Goal: Task Accomplishment & Management: Complete application form

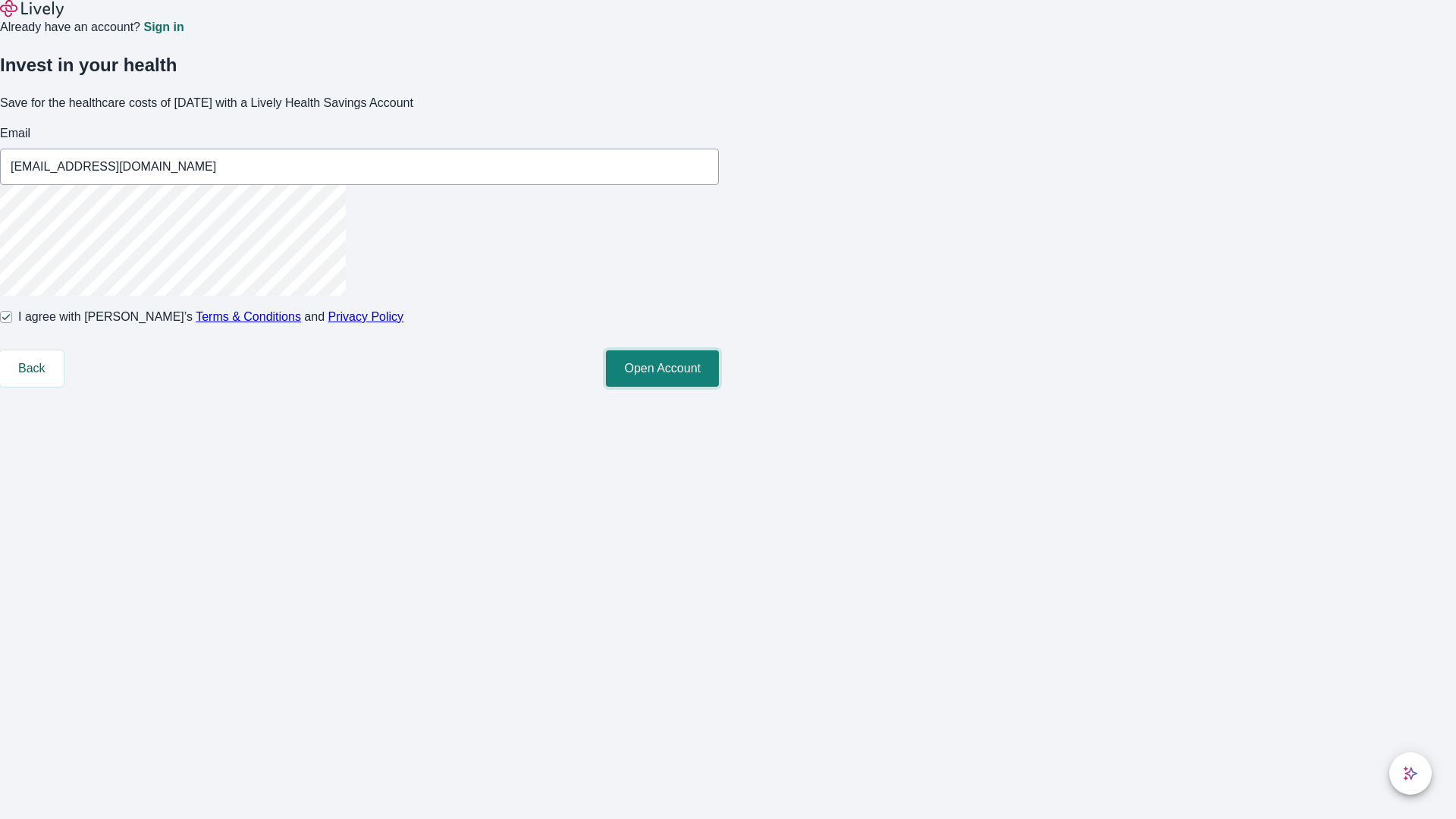
click at [719, 387] on button "Open Account" at bounding box center [662, 368] width 113 height 36
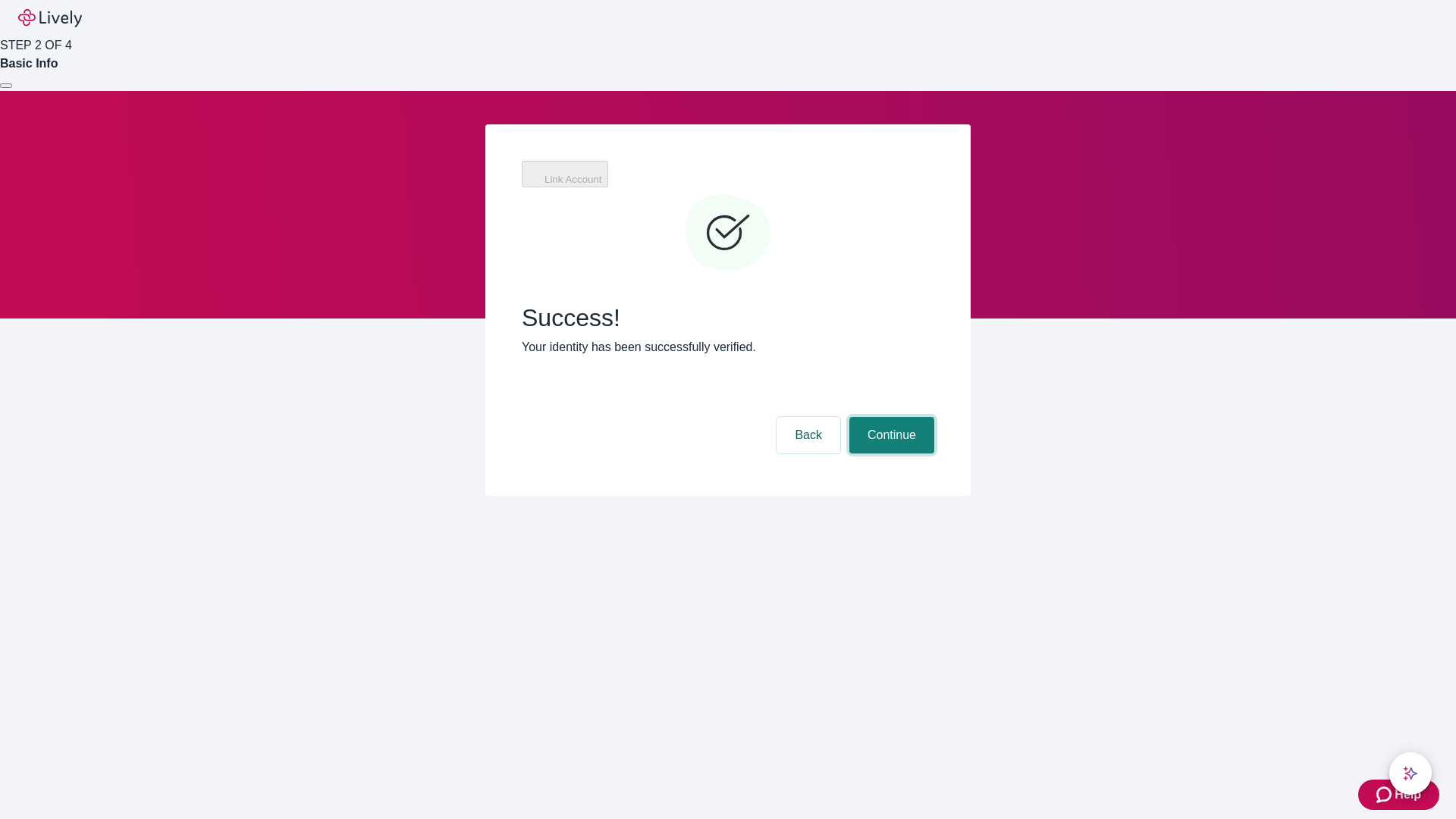
click at [890, 417] on button "Continue" at bounding box center [892, 435] width 85 height 36
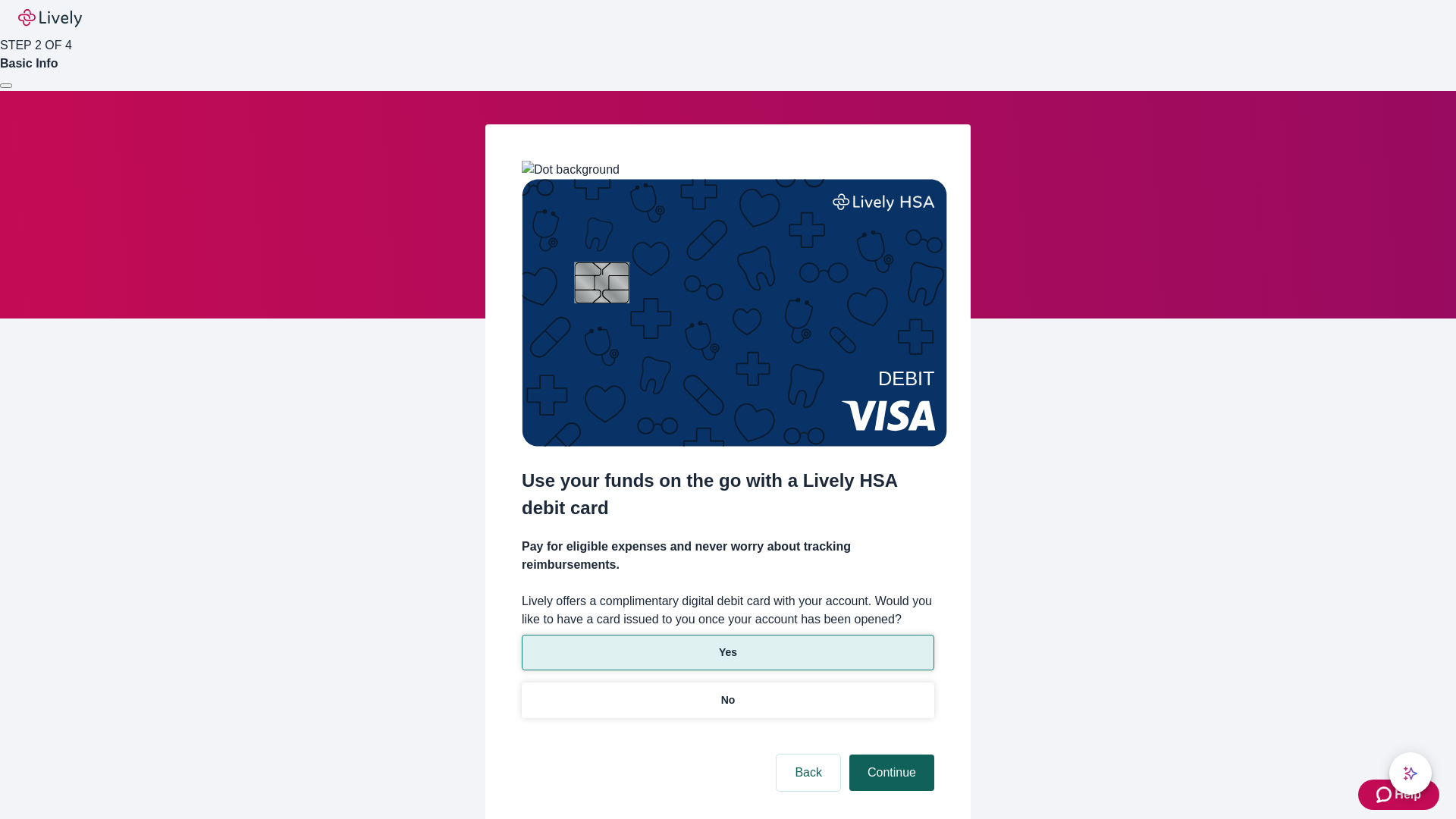
click at [728, 645] on p "Yes" at bounding box center [728, 653] width 19 height 16
click at [890, 755] on button "Continue" at bounding box center [892, 773] width 85 height 36
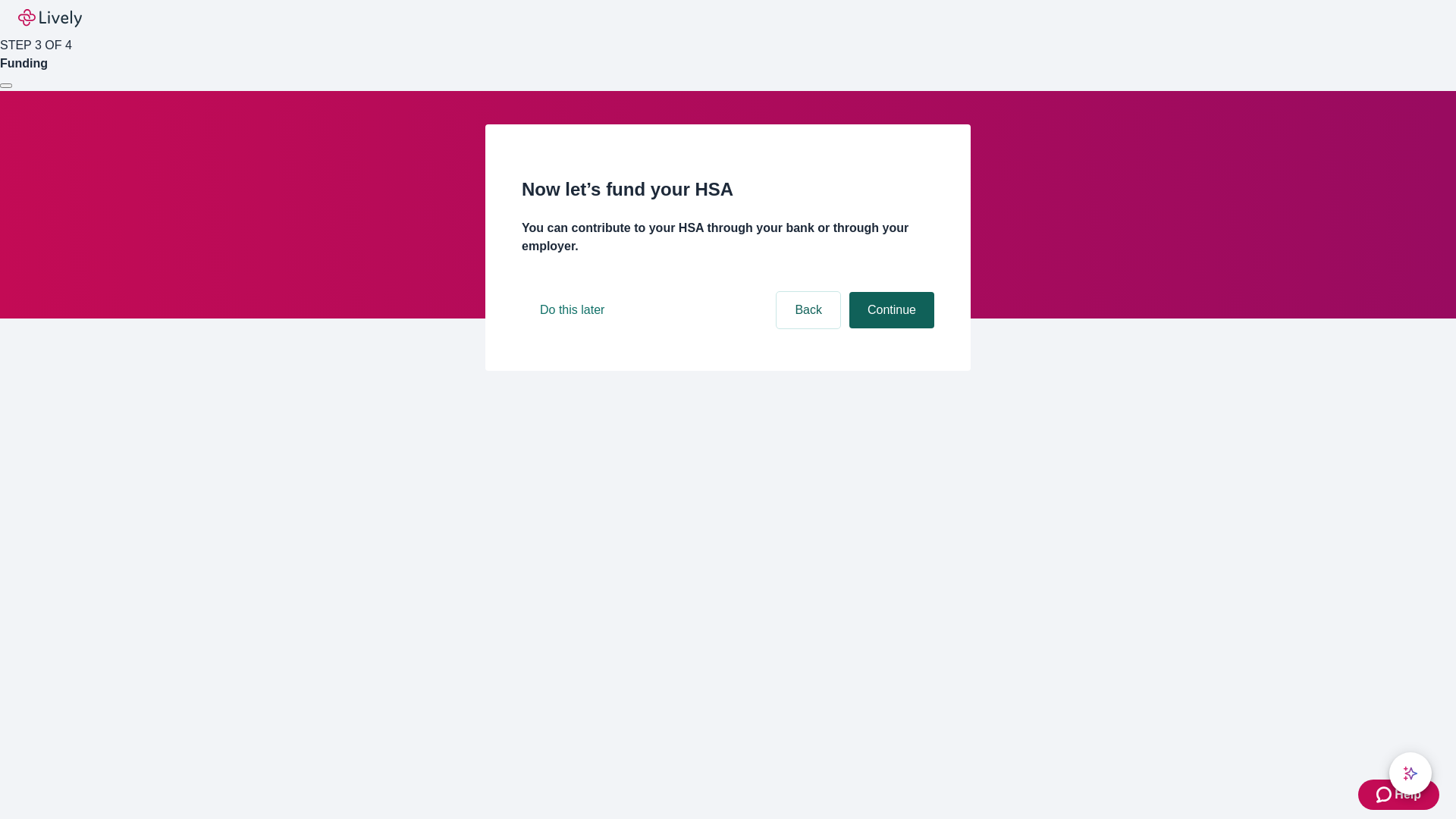
click at [890, 328] on button "Continue" at bounding box center [892, 310] width 85 height 36
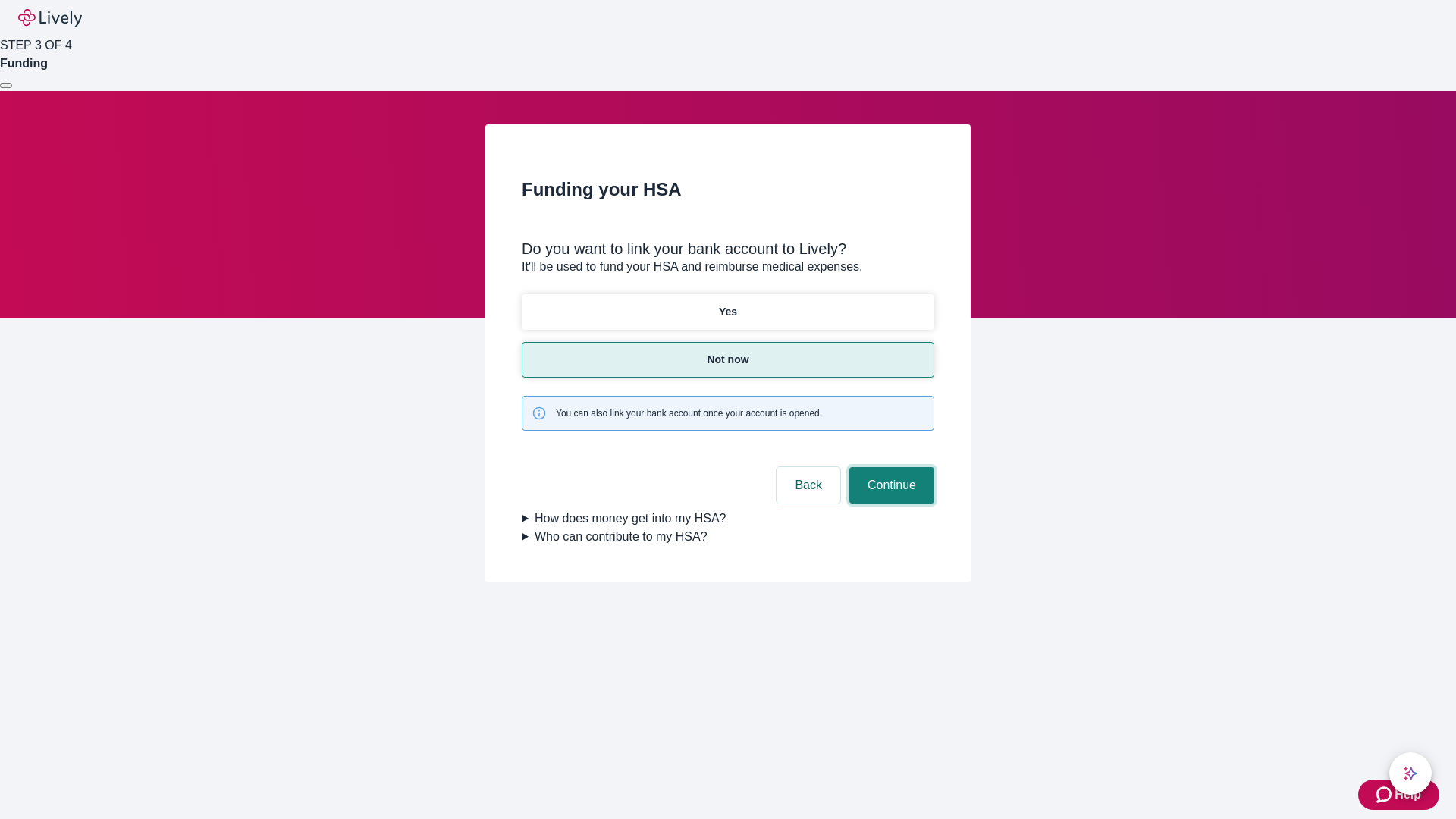
click at [890, 468] on button "Continue" at bounding box center [892, 485] width 85 height 36
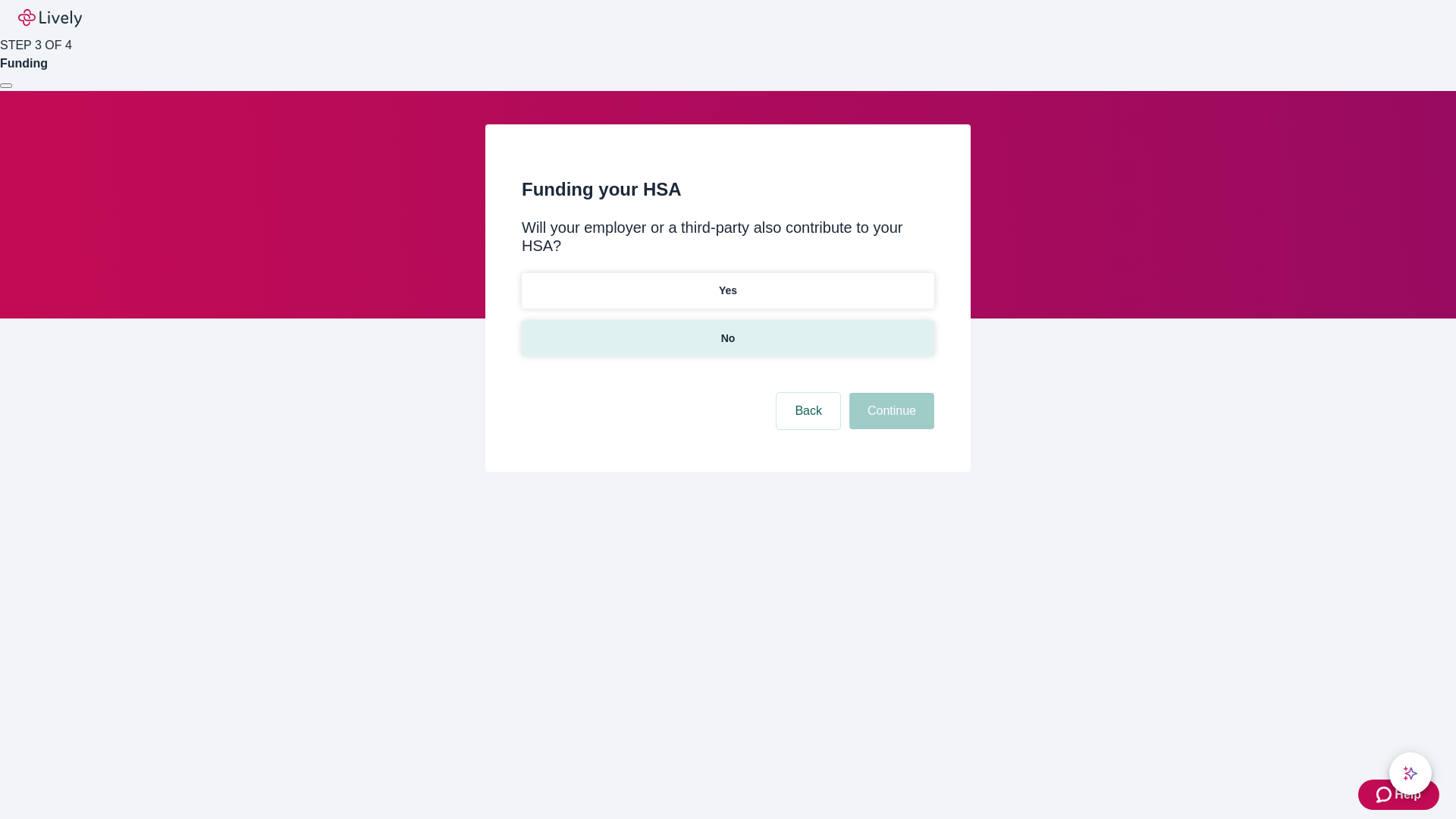
click at [728, 331] on p "No" at bounding box center [728, 339] width 14 height 16
click at [890, 393] on button "Continue" at bounding box center [892, 411] width 85 height 36
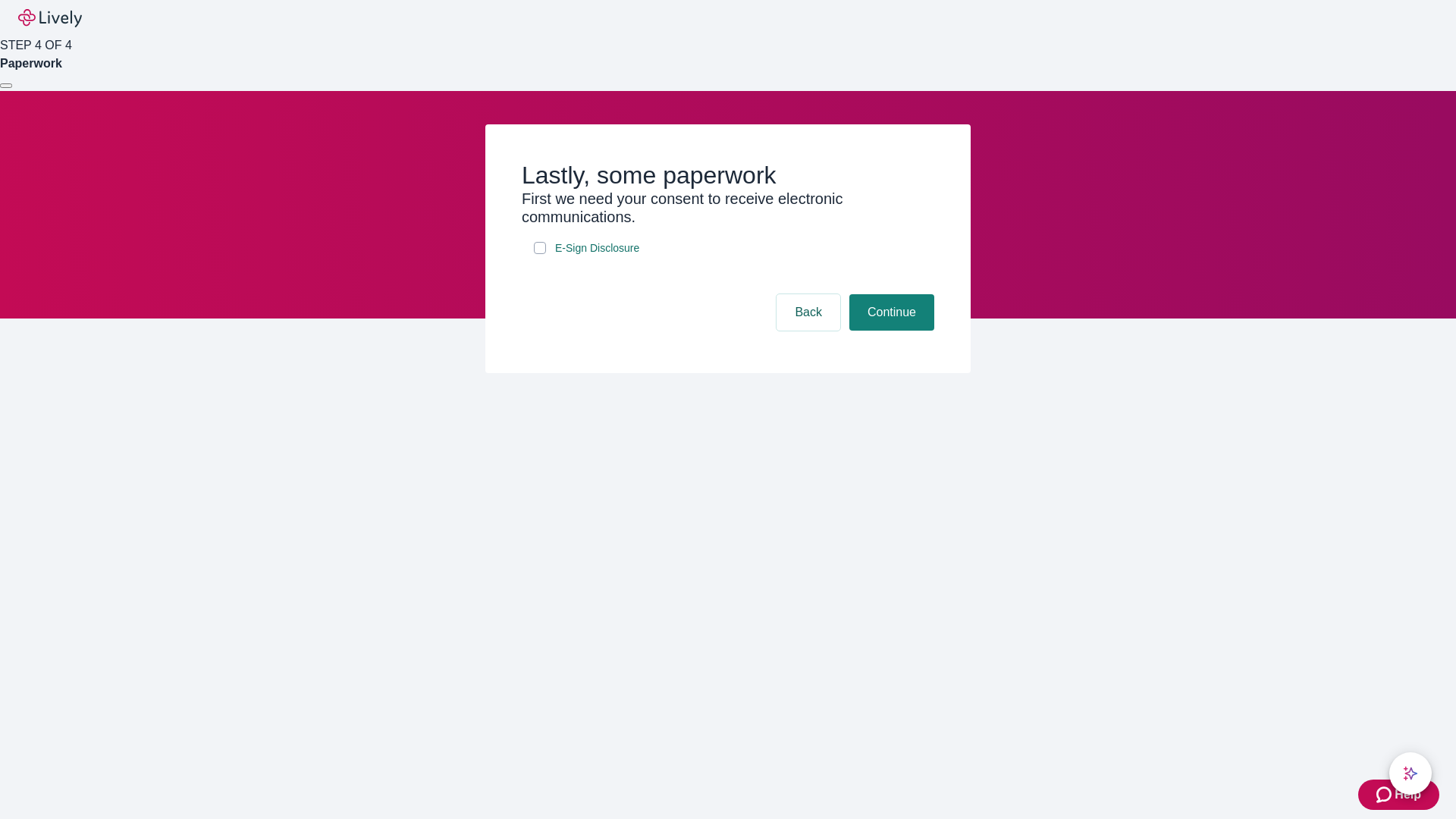
click at [540, 254] on input "E-Sign Disclosure" at bounding box center [540, 248] width 12 height 12
checkbox input "true"
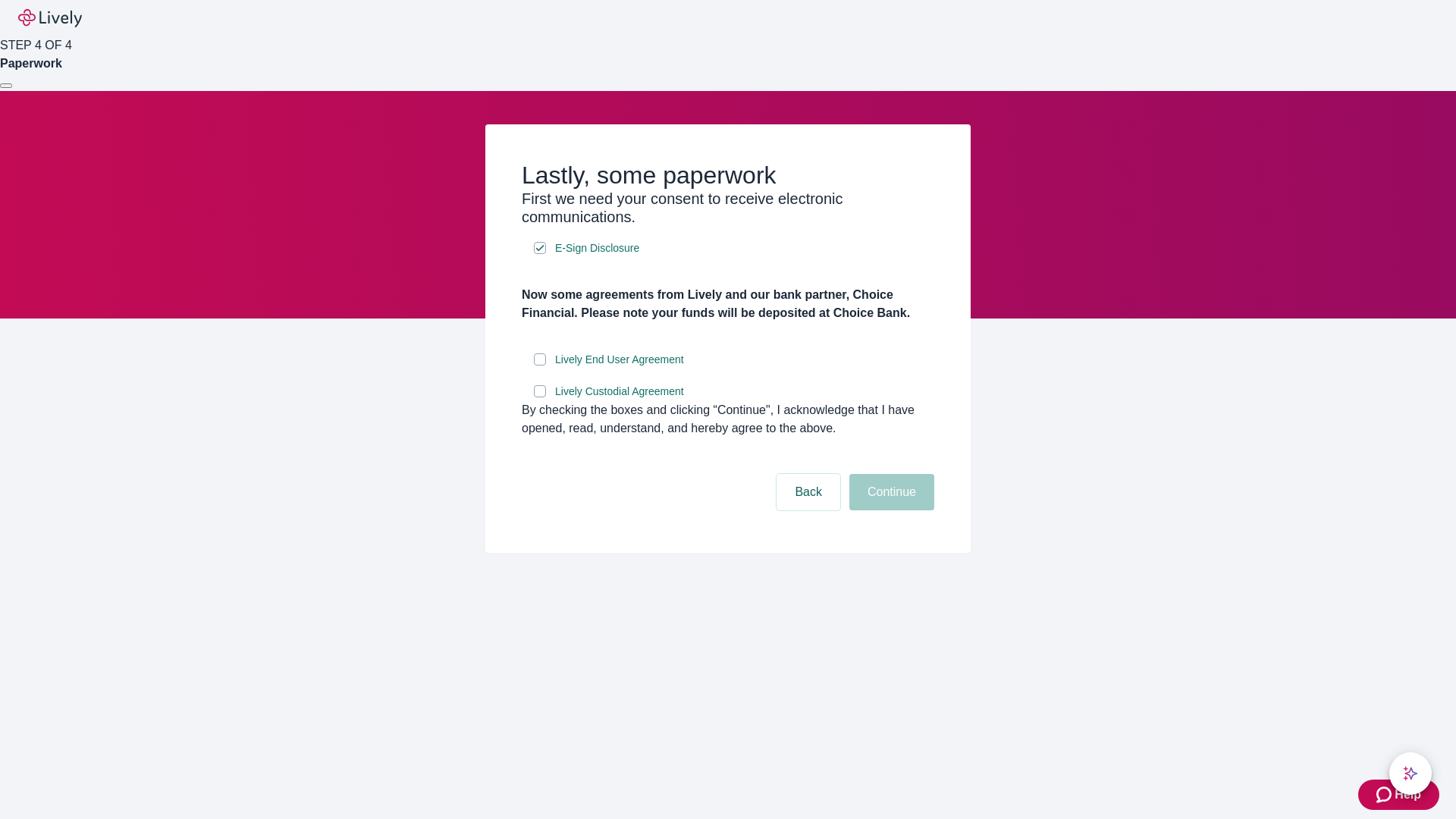
click at [540, 366] on input "Lively End User Agreement" at bounding box center [540, 359] width 12 height 12
checkbox input "true"
click at [540, 398] on input "Lively Custodial Agreement" at bounding box center [540, 391] width 12 height 12
checkbox input "true"
click at [890, 510] on button "Continue" at bounding box center [892, 492] width 85 height 36
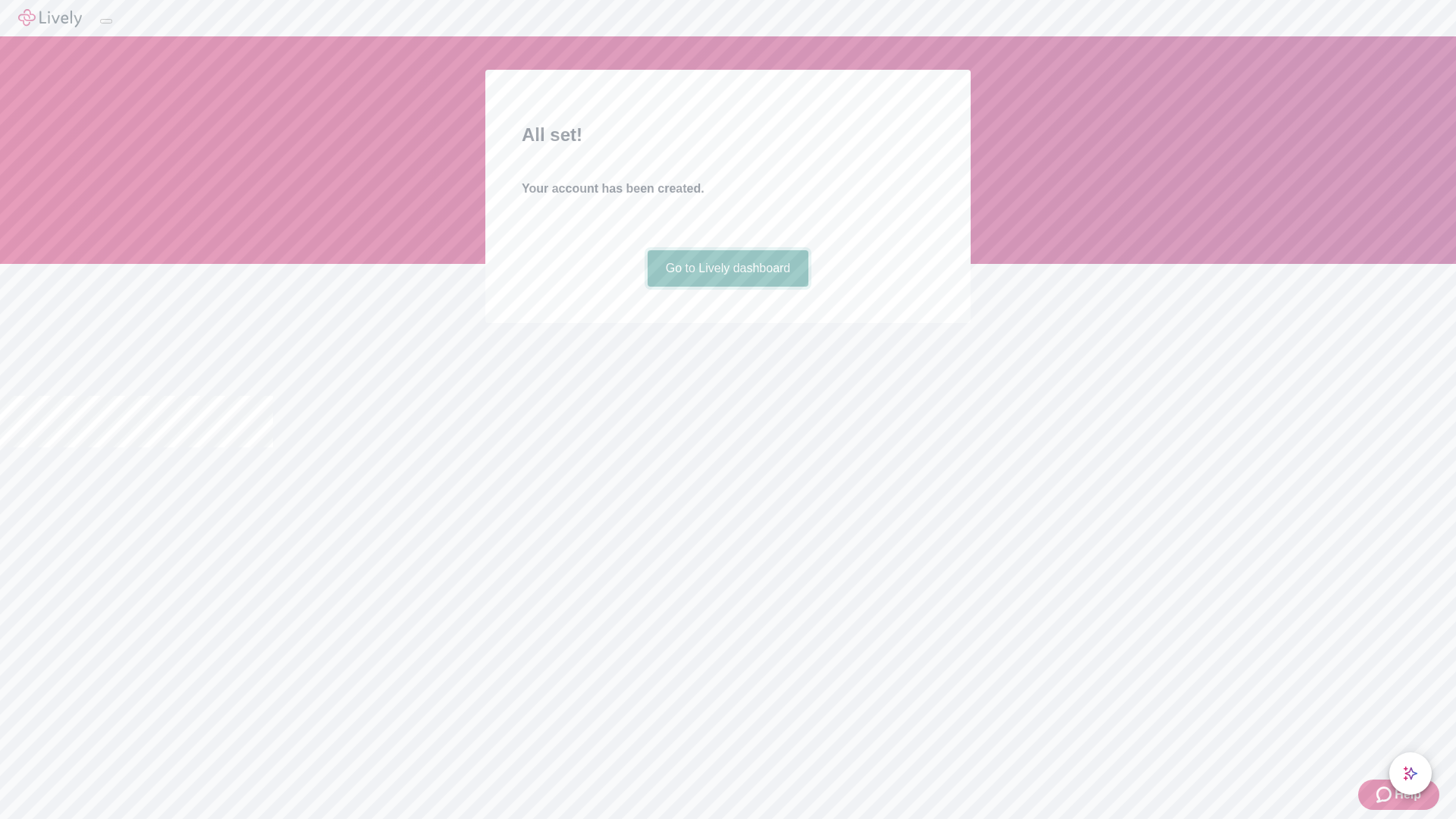
click at [728, 287] on link "Go to Lively dashboard" at bounding box center [728, 268] width 161 height 36
